Goal: Task Accomplishment & Management: Manage account settings

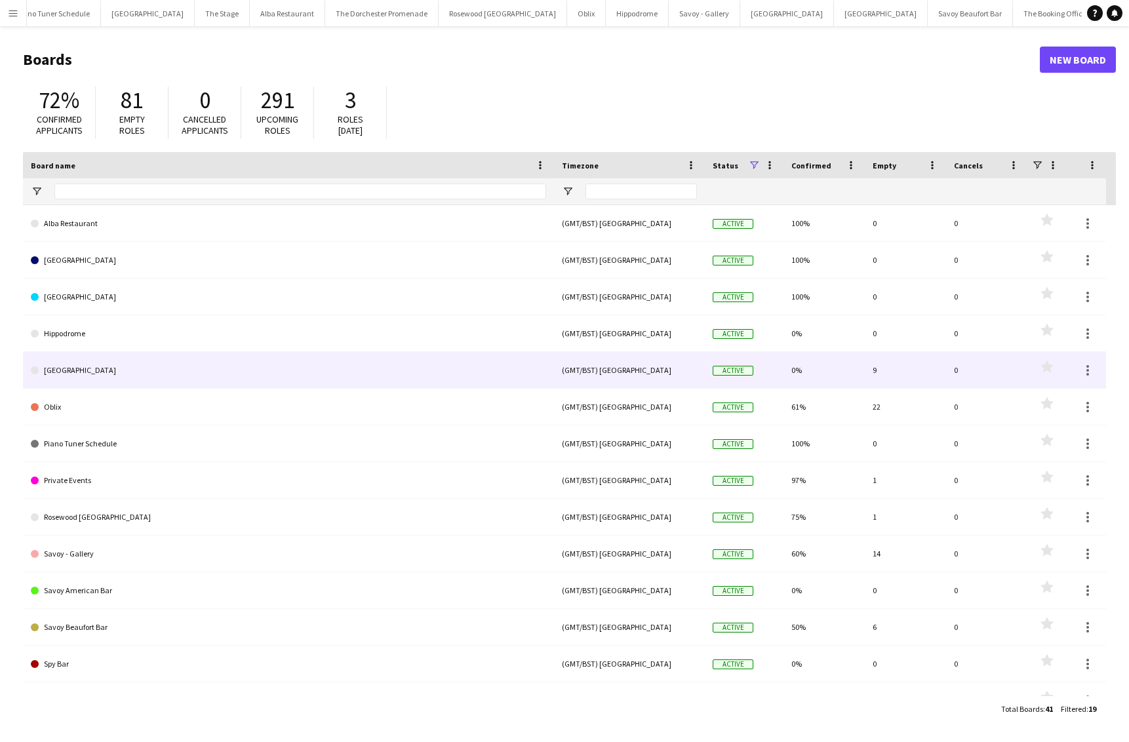
scroll to position [206, 0]
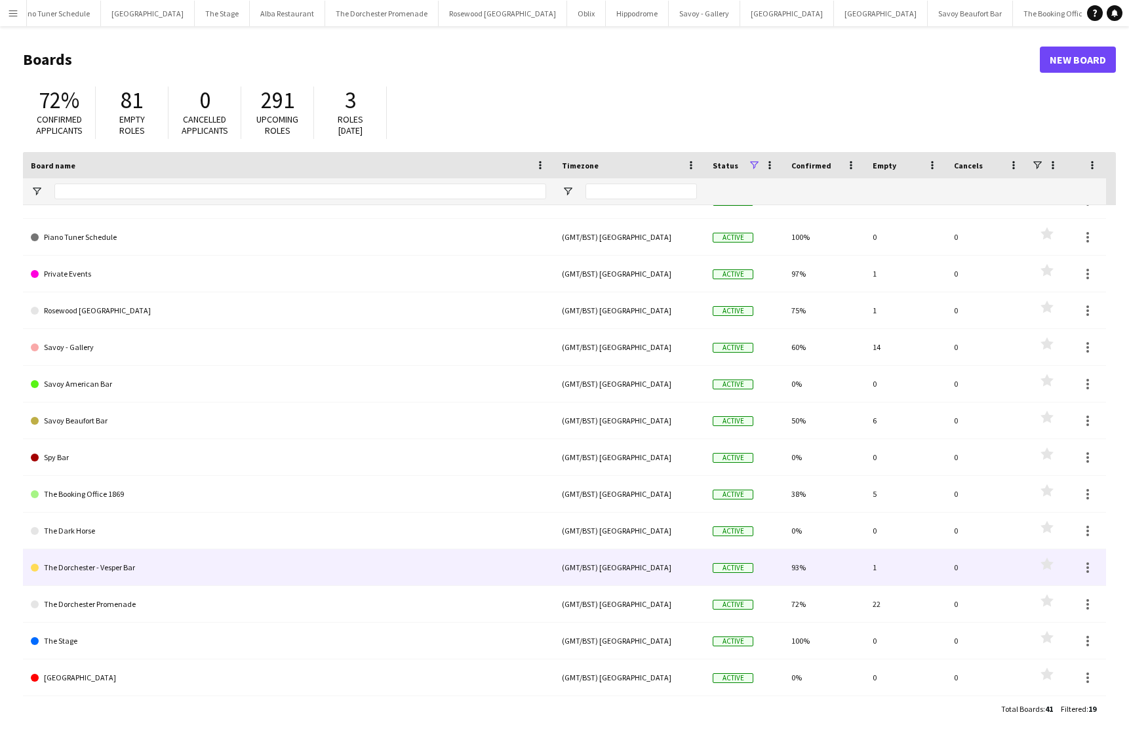
click at [145, 572] on link "The Dorchester - Vesper Bar" at bounding box center [288, 567] width 515 height 37
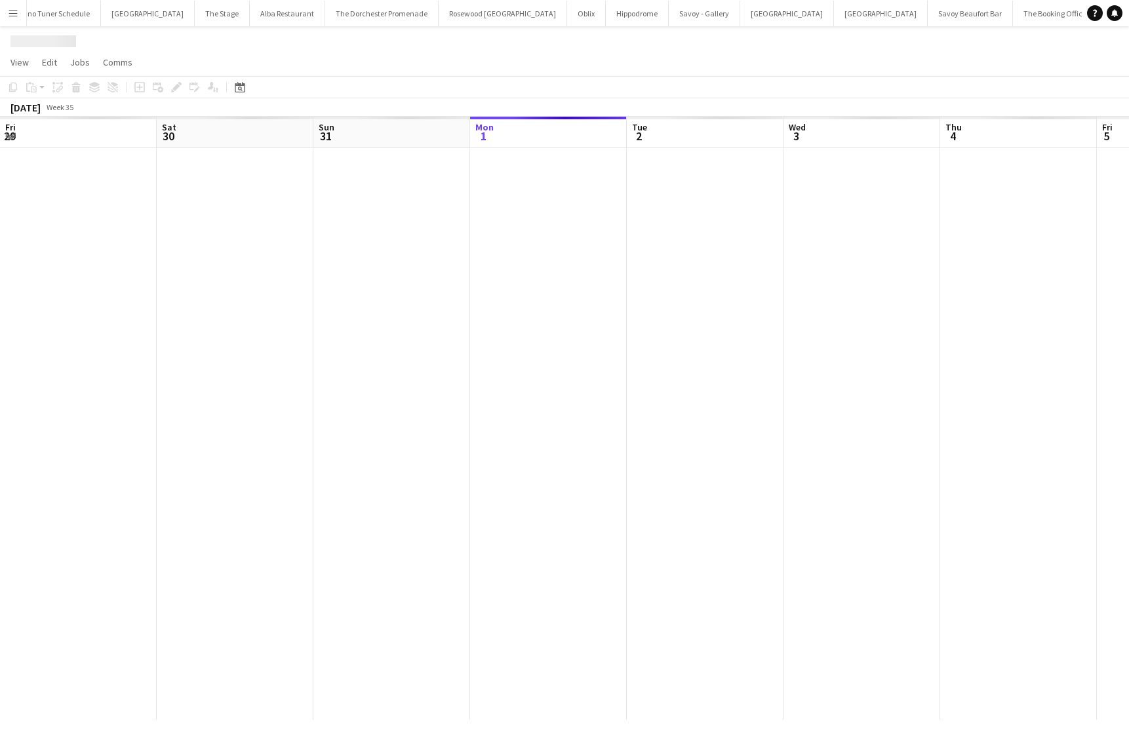
scroll to position [0, 313]
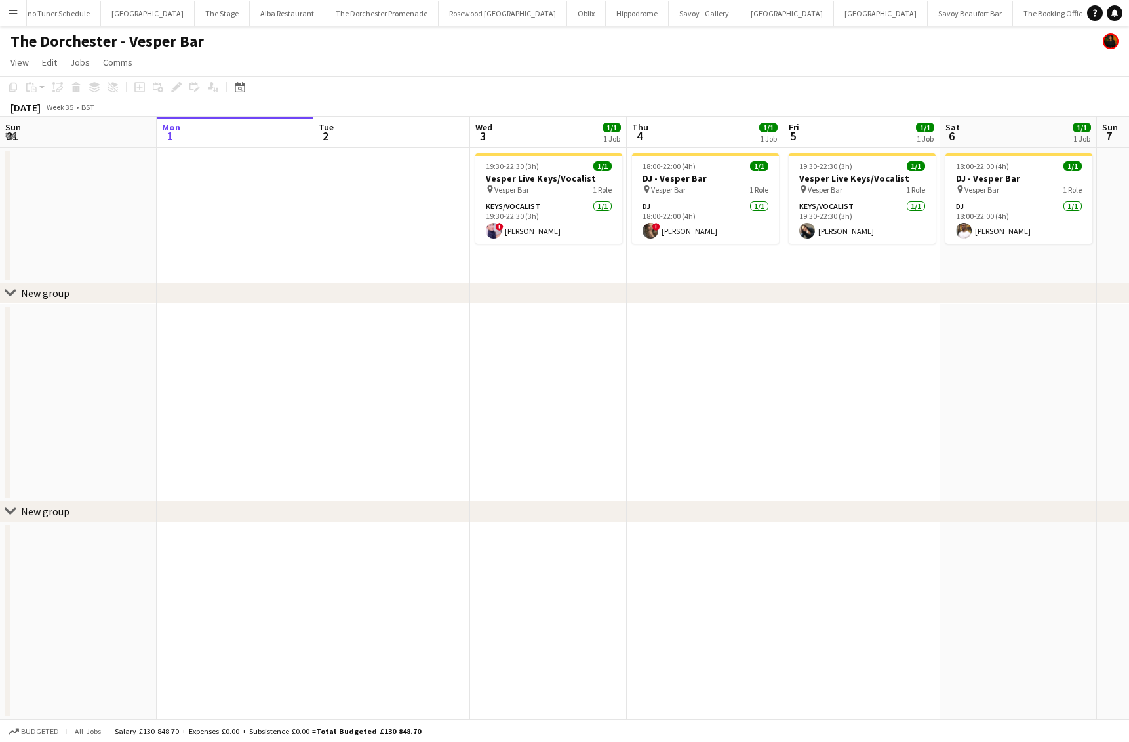
click at [14, 18] on app-icon "Menu" at bounding box center [13, 13] width 10 height 10
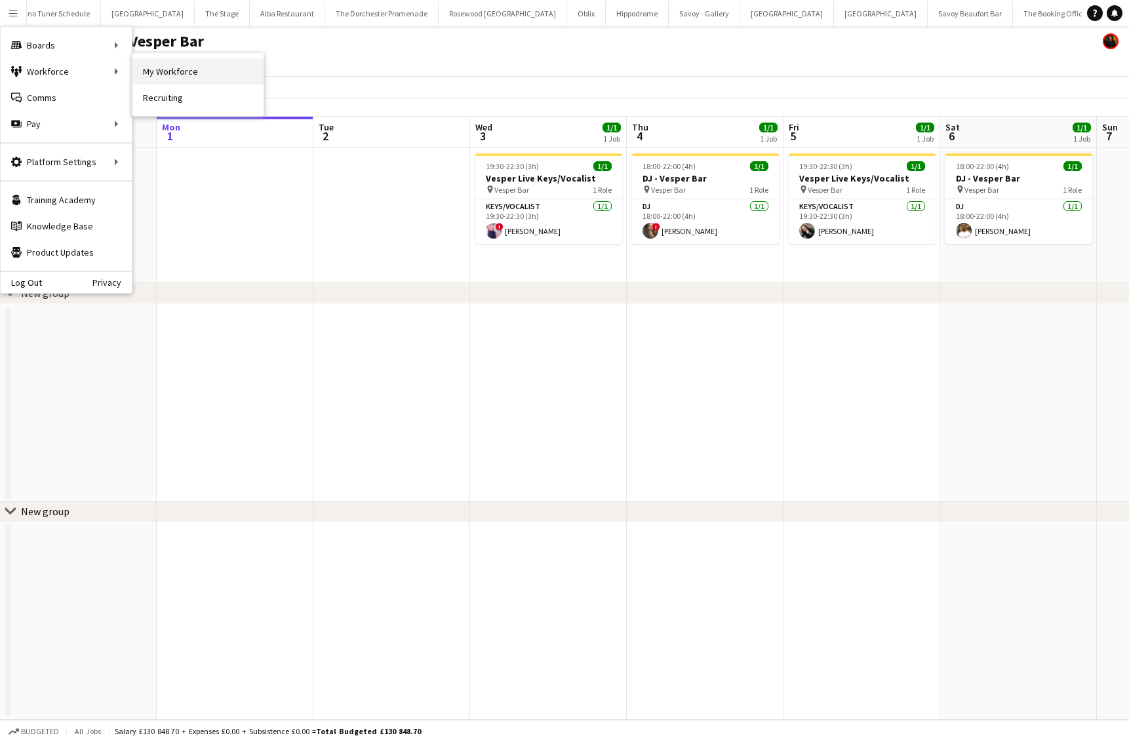
click at [164, 66] on link "My Workforce" at bounding box center [197, 71] width 131 height 26
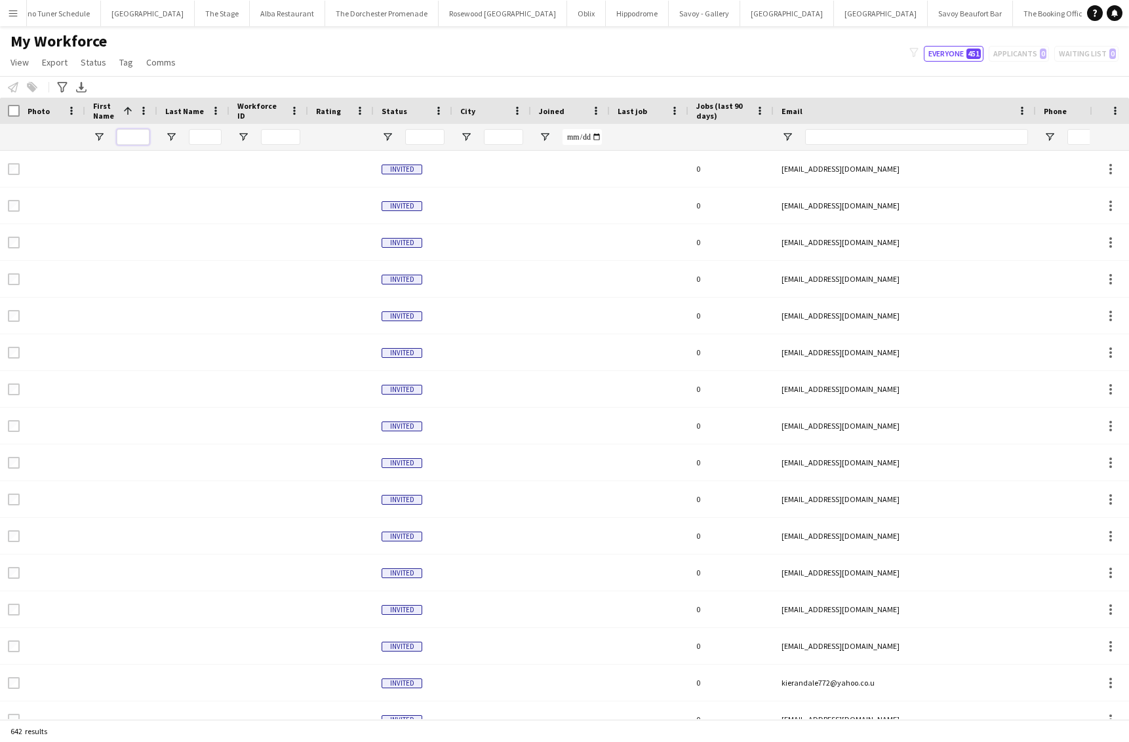
click at [131, 138] on input "First Name Filter Input" at bounding box center [133, 137] width 33 height 16
type input "***"
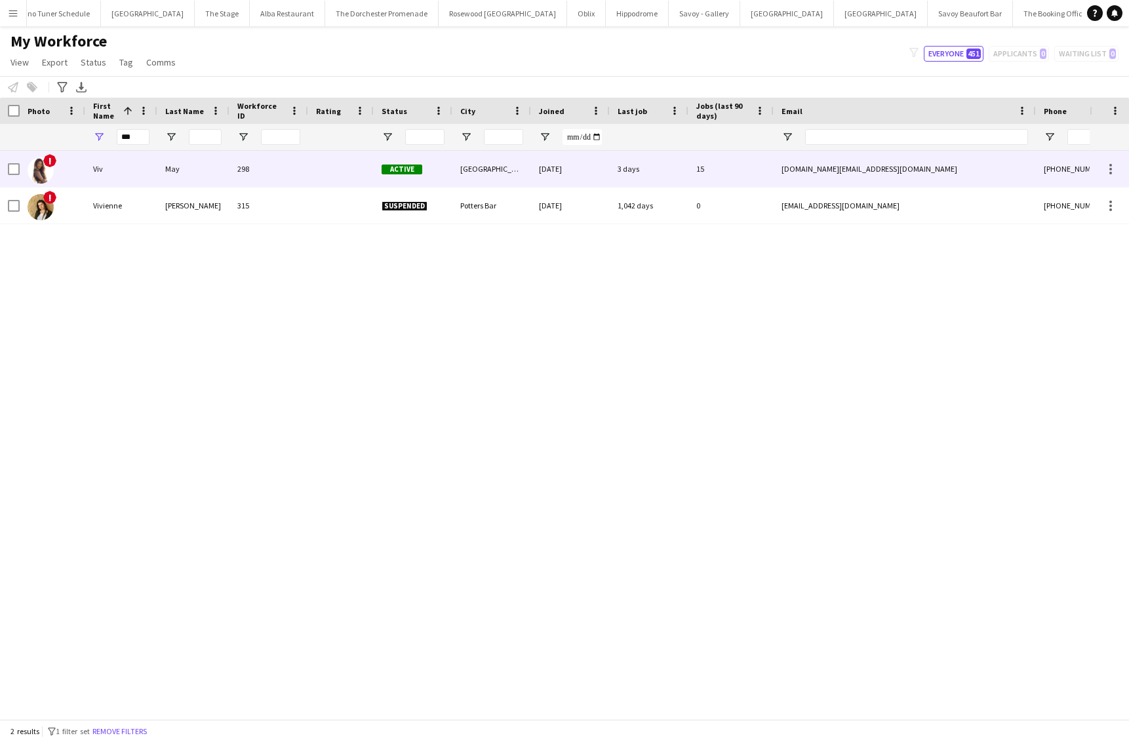
click at [115, 173] on div "Viv" at bounding box center [121, 169] width 72 height 36
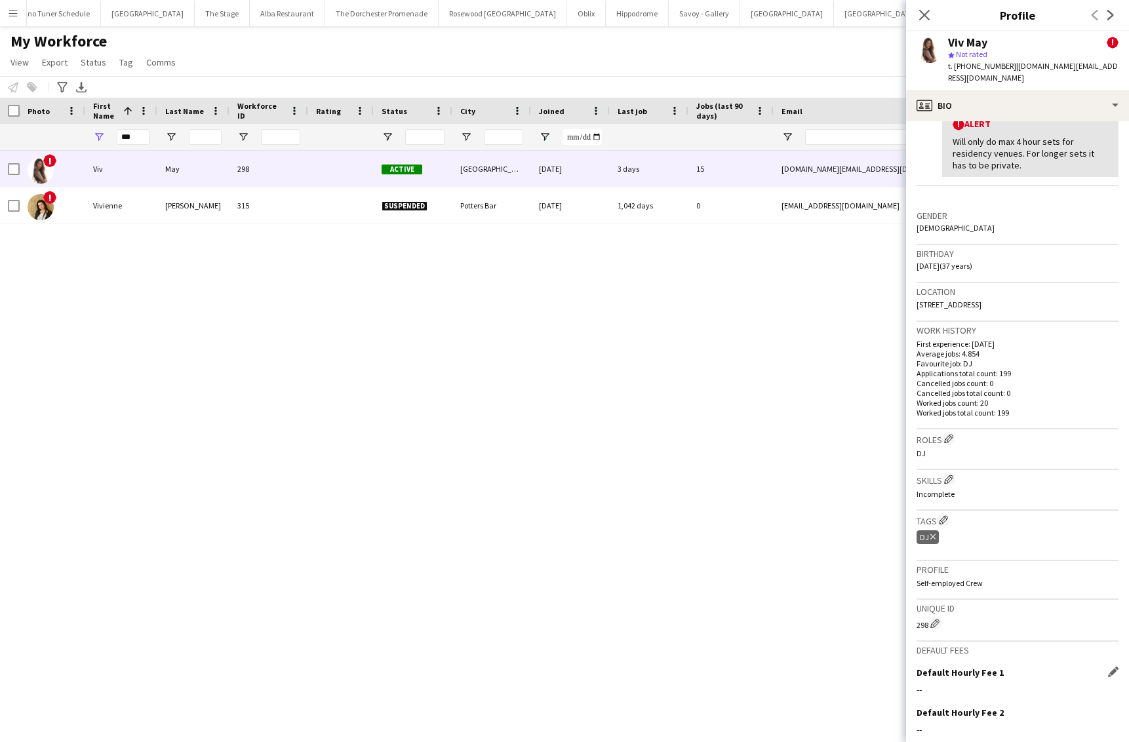
scroll to position [393, 0]
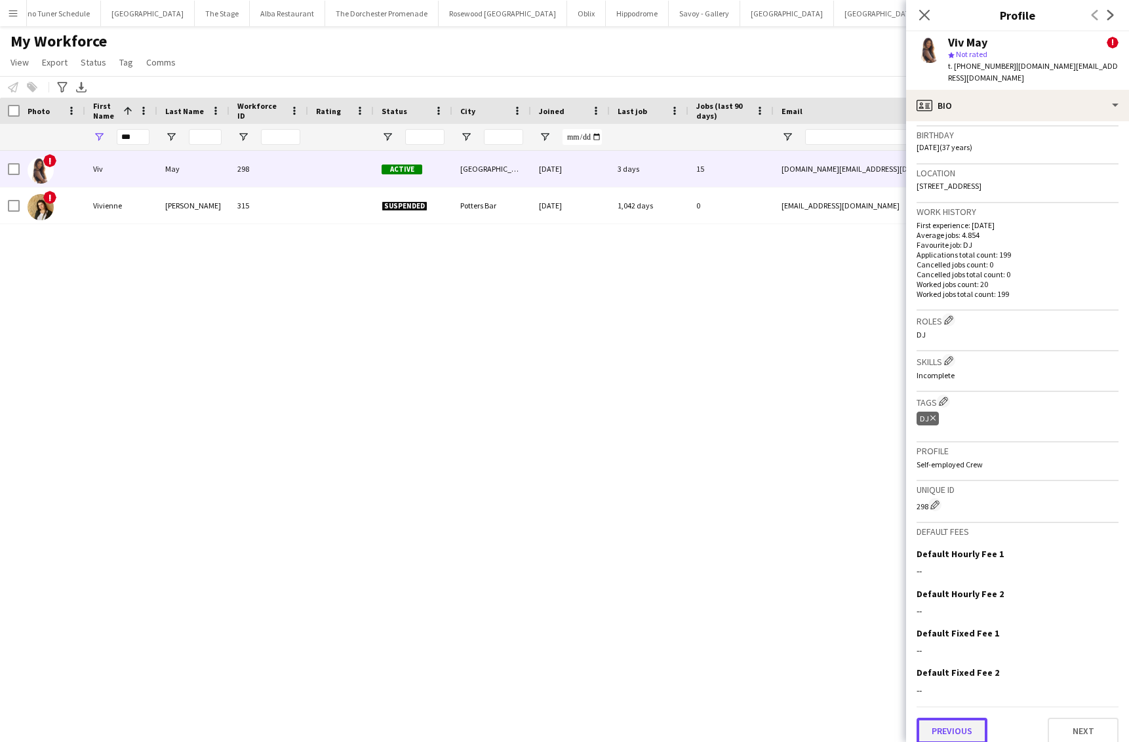
click at [954, 718] on button "Previous" at bounding box center [951, 731] width 71 height 26
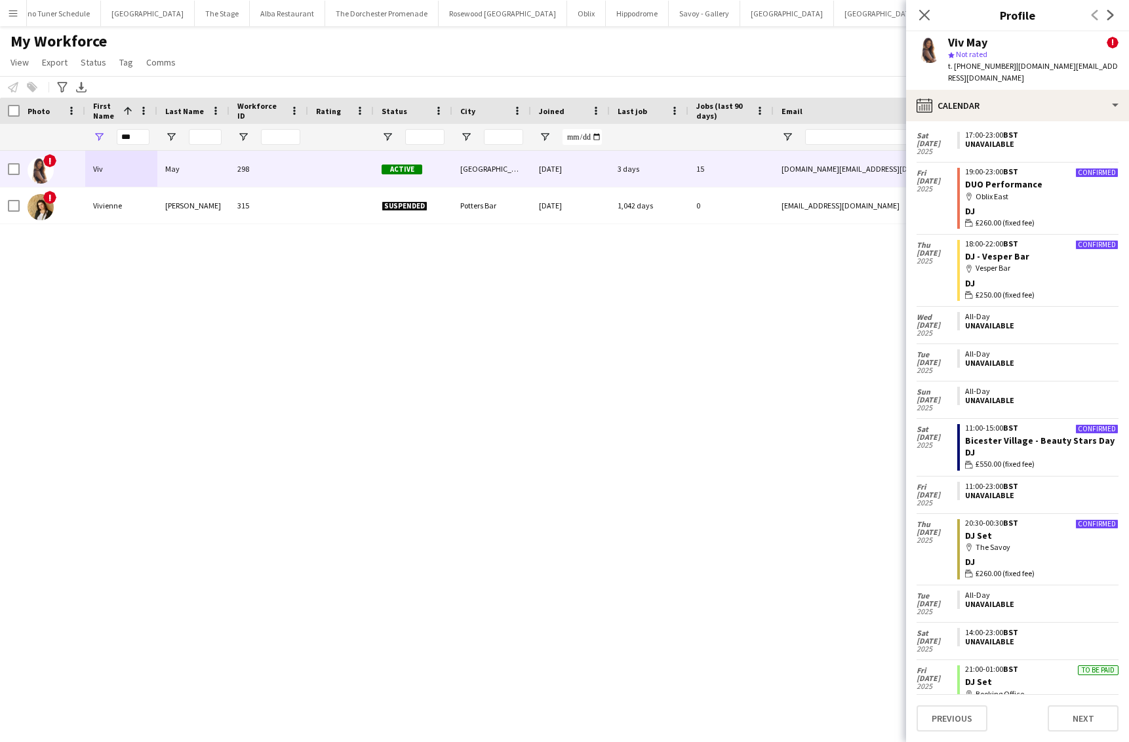
scroll to position [1926, 0]
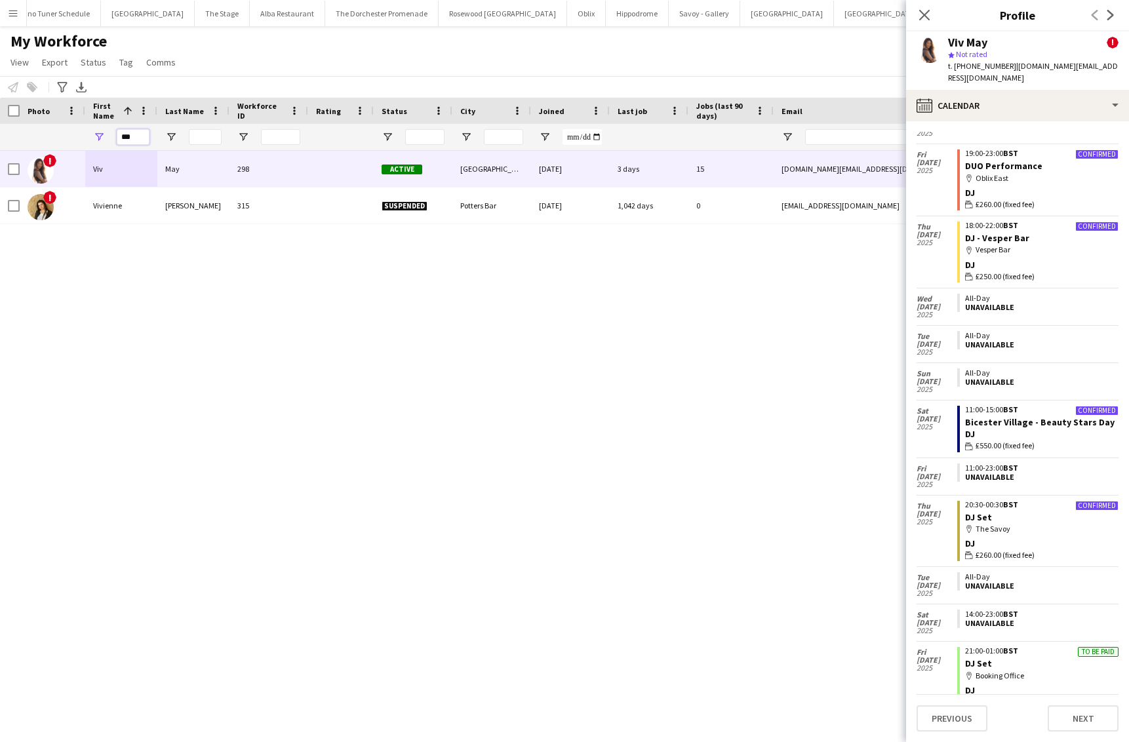
click at [128, 136] on input "***" at bounding box center [133, 137] width 33 height 16
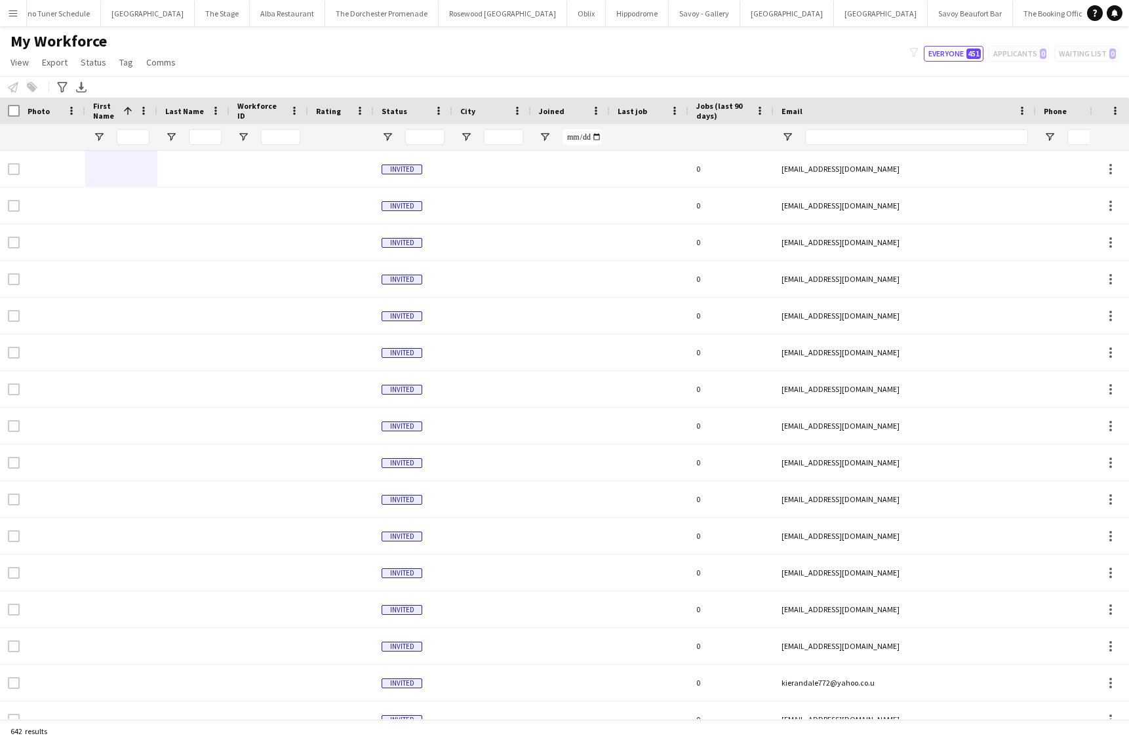
click at [14, 16] on app-icon "Menu" at bounding box center [13, 13] width 10 height 10
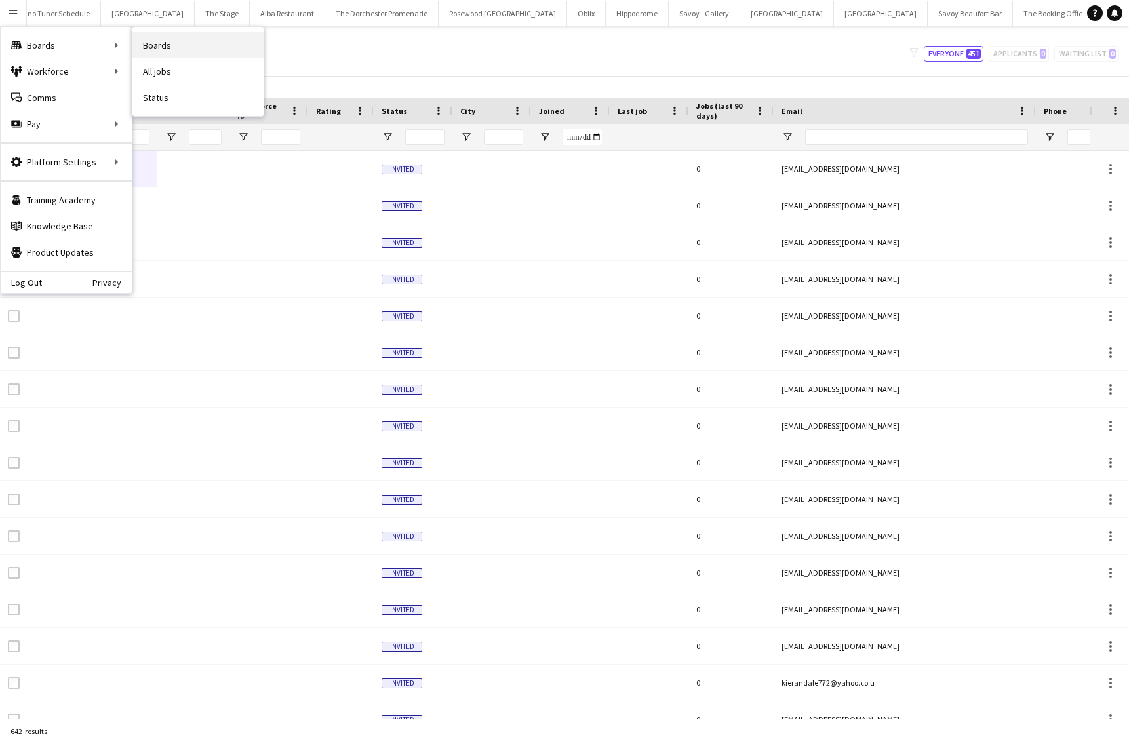
click at [187, 52] on link "Boards" at bounding box center [197, 45] width 131 height 26
